Goal: Transaction & Acquisition: Purchase product/service

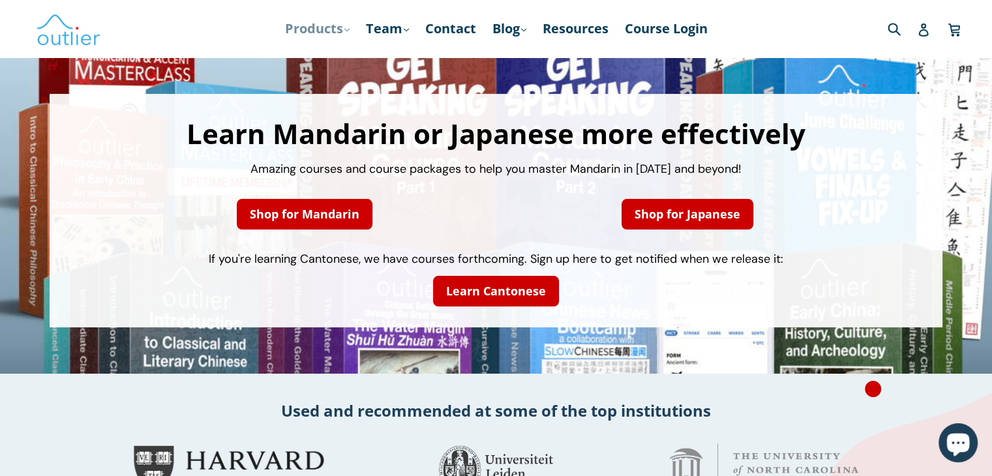
click at [342, 27] on link "Products .cls-1{fill:#231f20} expand" at bounding box center [318, 28] width 78 height 23
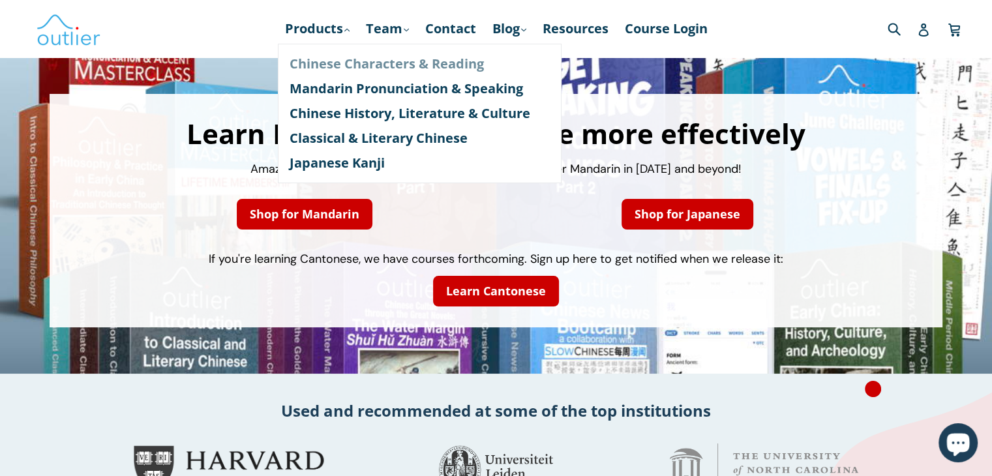
click at [355, 58] on link "Chinese Characters & Reading" at bounding box center [420, 64] width 260 height 25
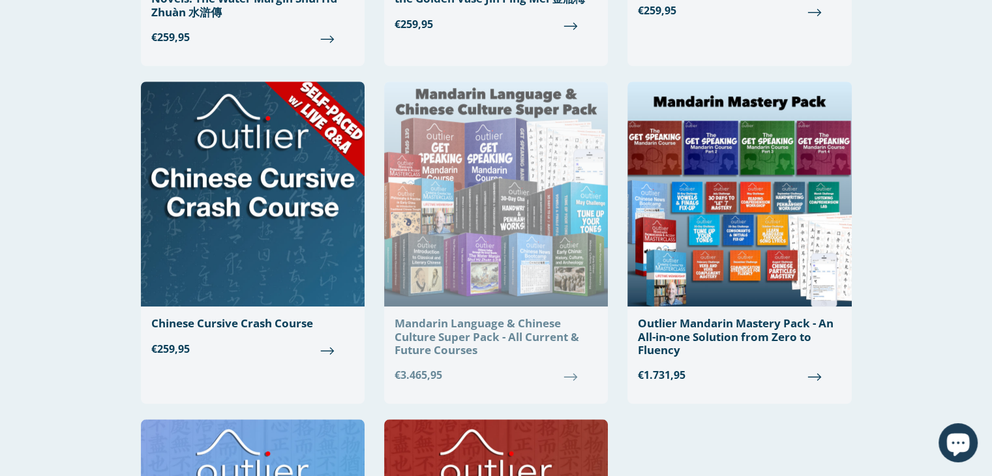
scroll to position [1044, 0]
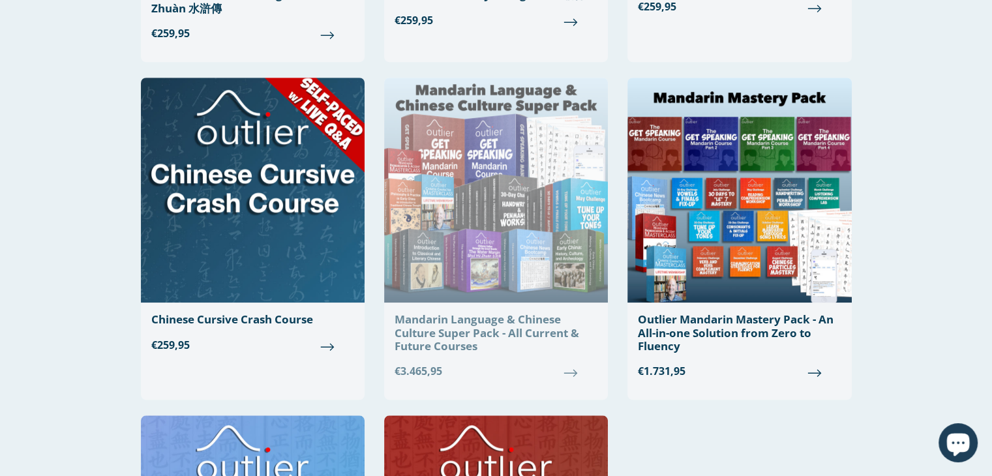
click at [453, 318] on div "Mandarin Language & Chinese Culture Super Pack - All Current & Future Courses" at bounding box center [496, 333] width 203 height 40
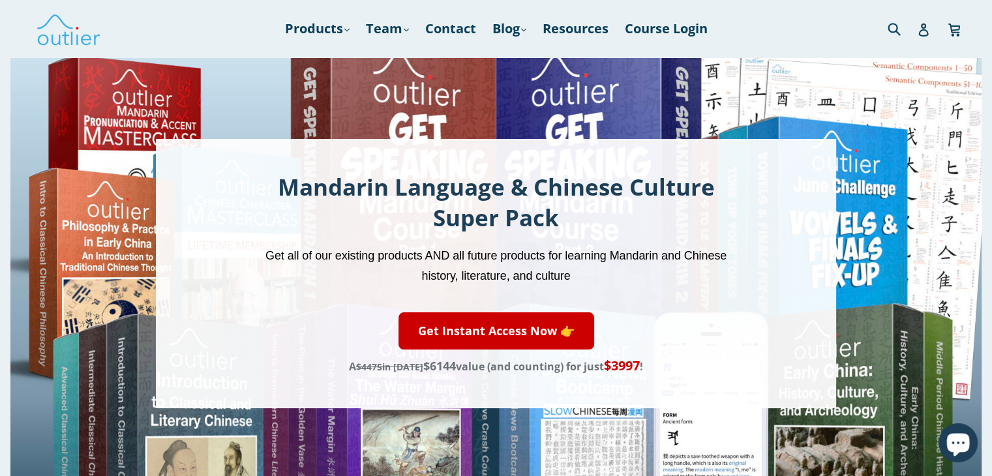
scroll to position [261, 0]
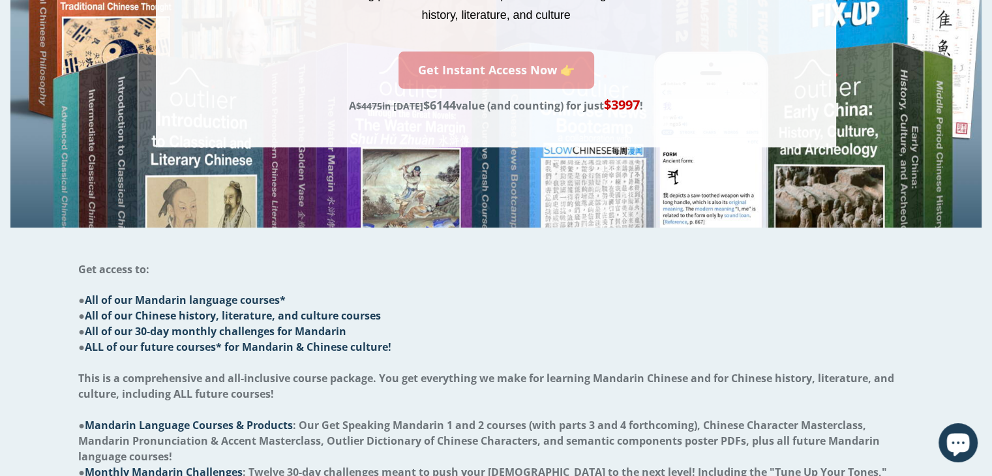
click at [521, 65] on link "Get Instant Access Now 👉" at bounding box center [497, 70] width 196 height 37
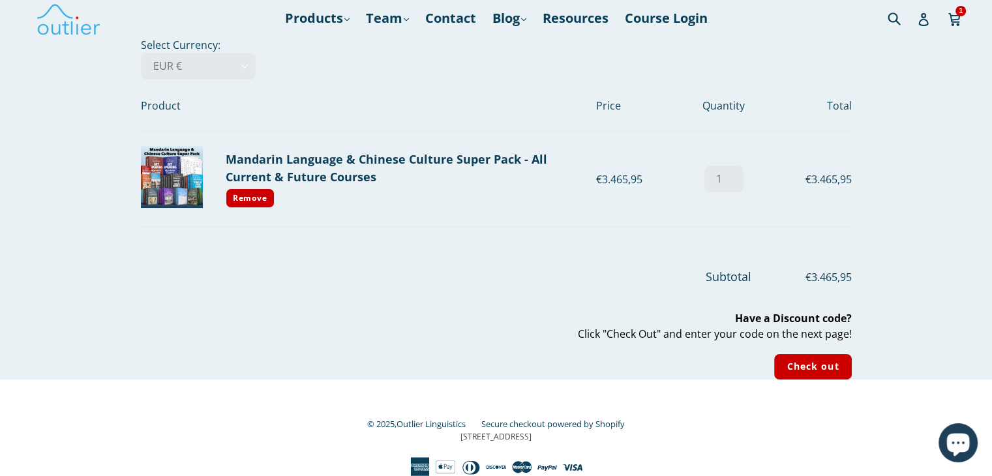
scroll to position [10, 0]
click at [205, 71] on select "AED د.إ AFN ؋ ALL L AMD դր. ANG ƒ AUD $ AWG ƒ AZN ₼ BAM КМ BBD $ BDT ৳ BGN лв. …" at bounding box center [198, 66] width 115 height 27
select select "USD"
click at [141, 53] on select "AED د.إ AFN ؋ ALL L AMD դր. ANG ƒ AUD $ AWG ƒ AZN ₼ BAM КМ BBD $ BDT ৳ BGN лв. …" at bounding box center [198, 66] width 115 height 27
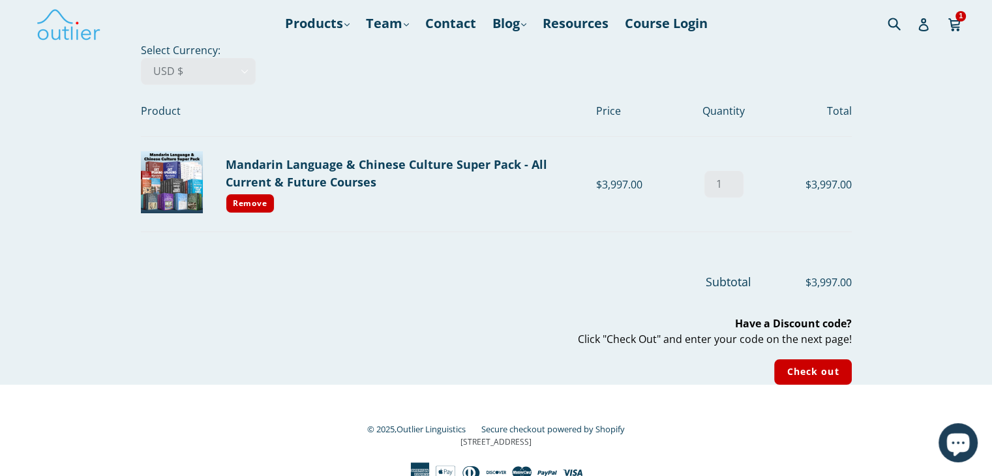
scroll to position [10, 0]
